Goal: Check status: Check status

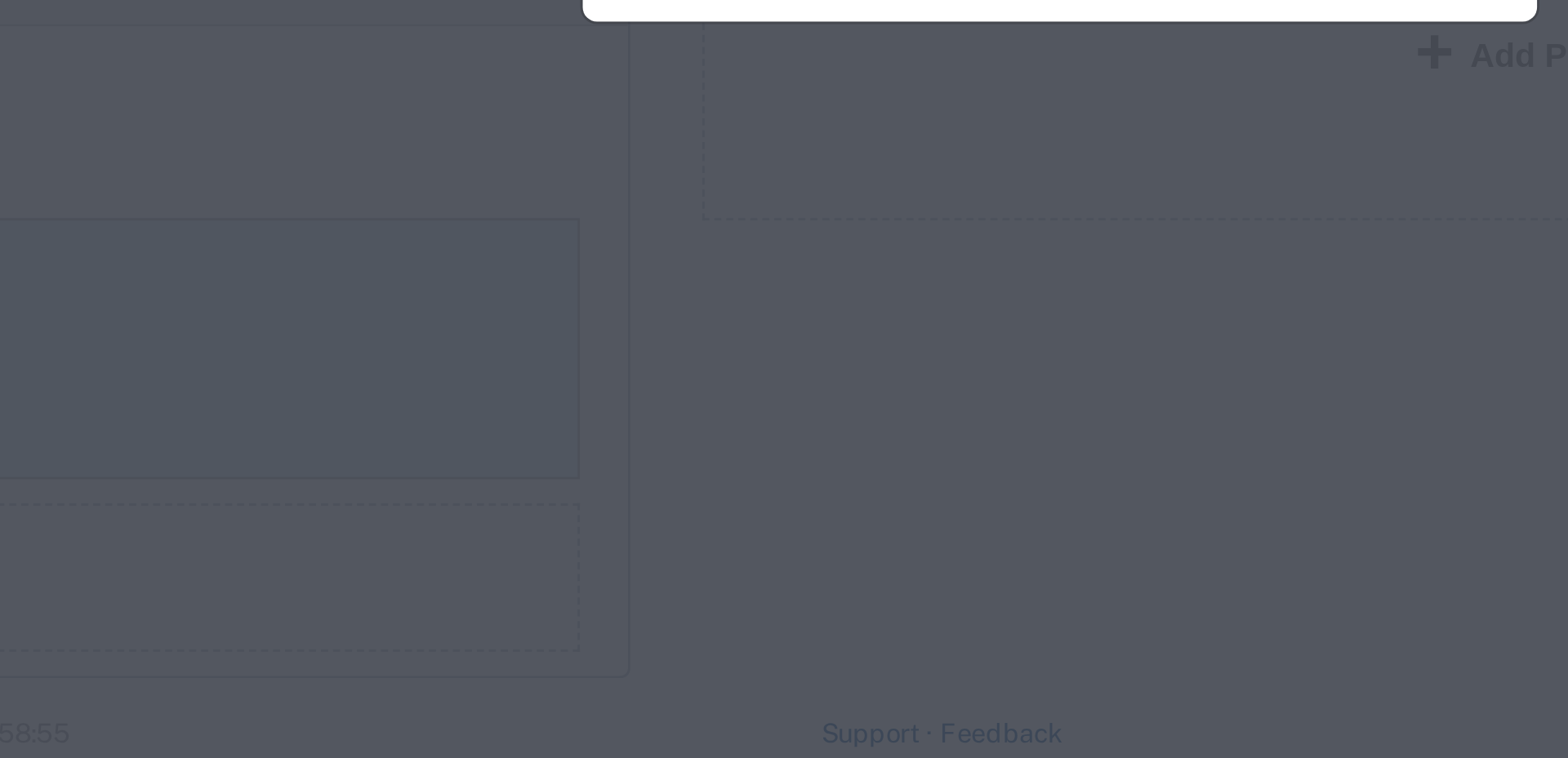
scroll to position [1084, 0]
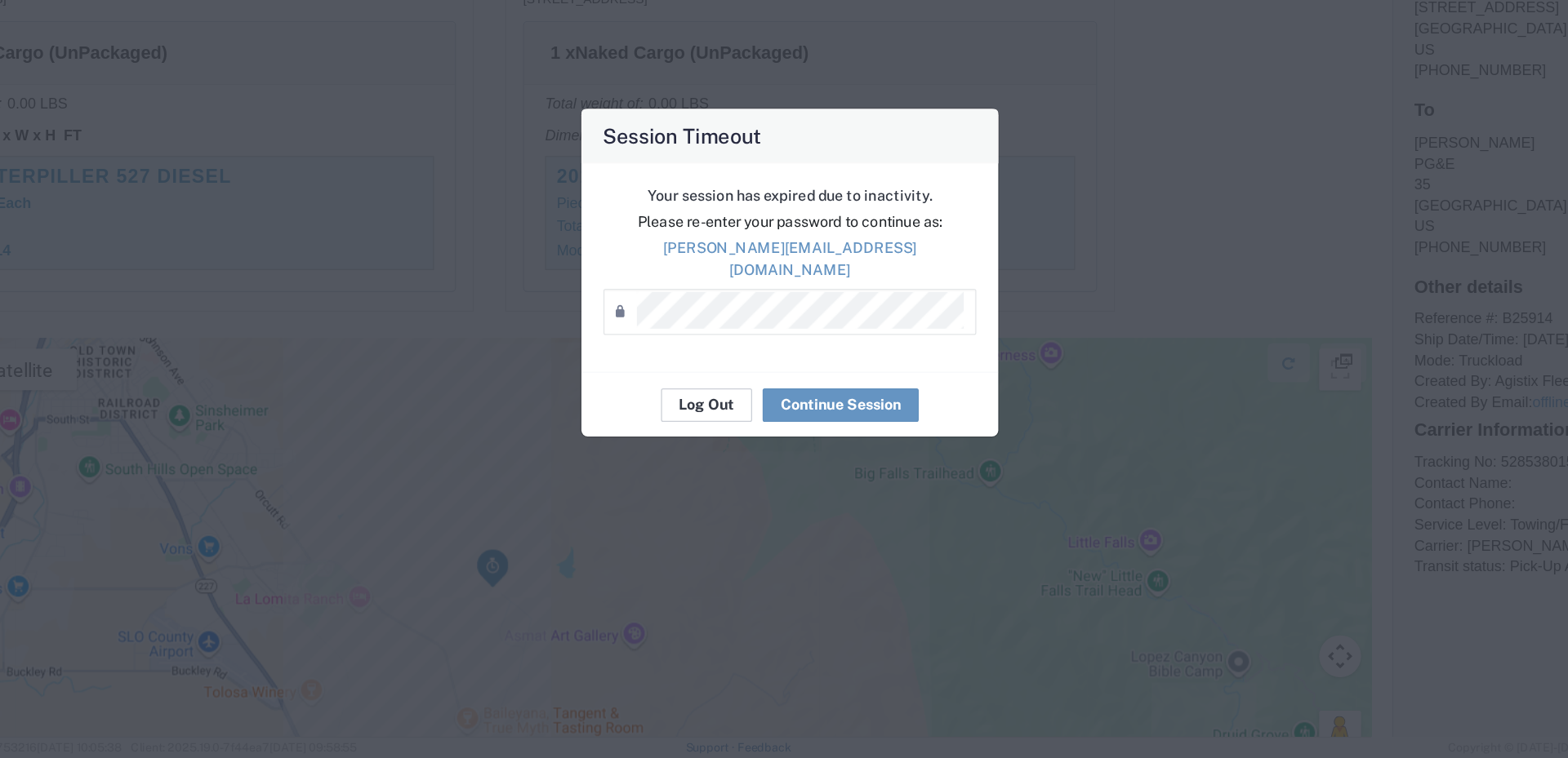
click at [729, 472] on button "Log Out" at bounding box center [718, 483] width 71 height 26
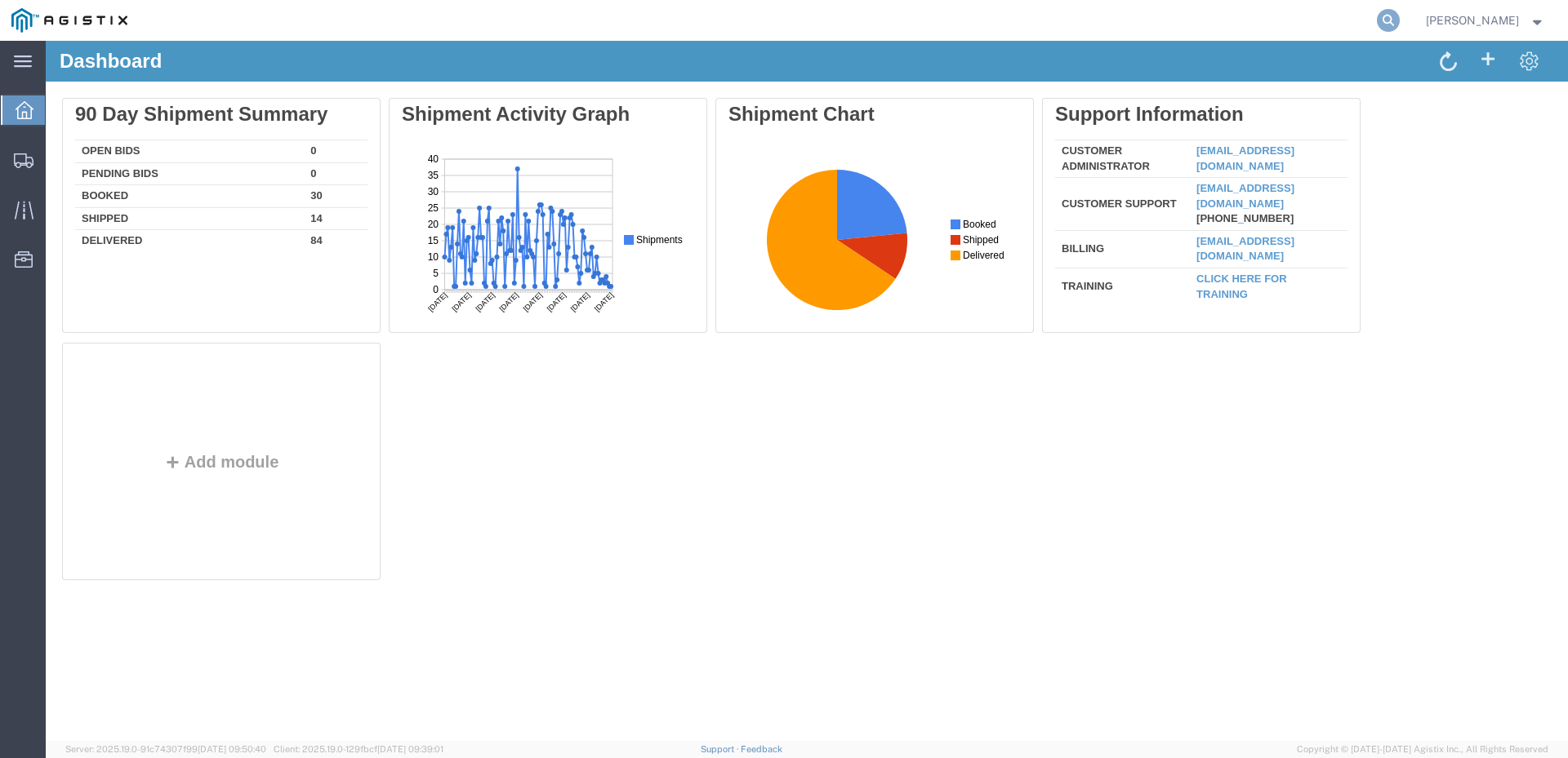
click at [1400, 19] on icon at bounding box center [1388, 20] width 23 height 23
click at [1173, 19] on input "search" at bounding box center [1129, 20] width 497 height 39
paste input "56834508"
type input "56834508"
